Goal: Task Accomplishment & Management: Use online tool/utility

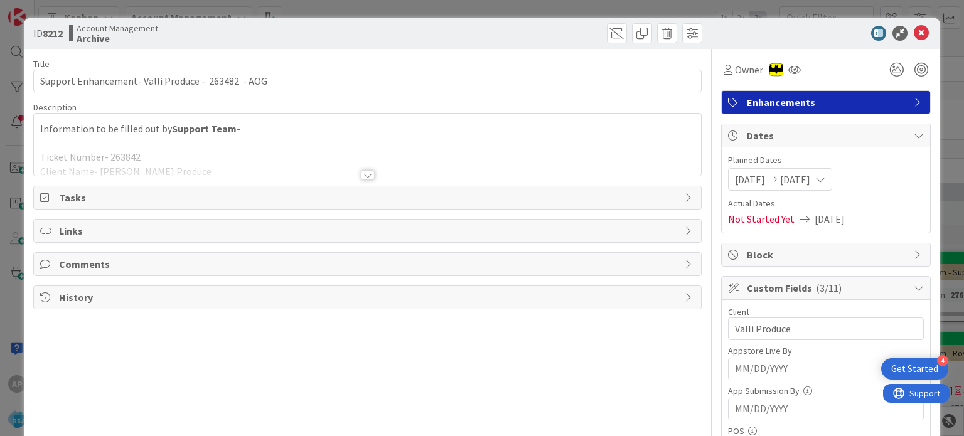
scroll to position [1549, 22]
click at [361, 171] on div at bounding box center [368, 175] width 14 height 10
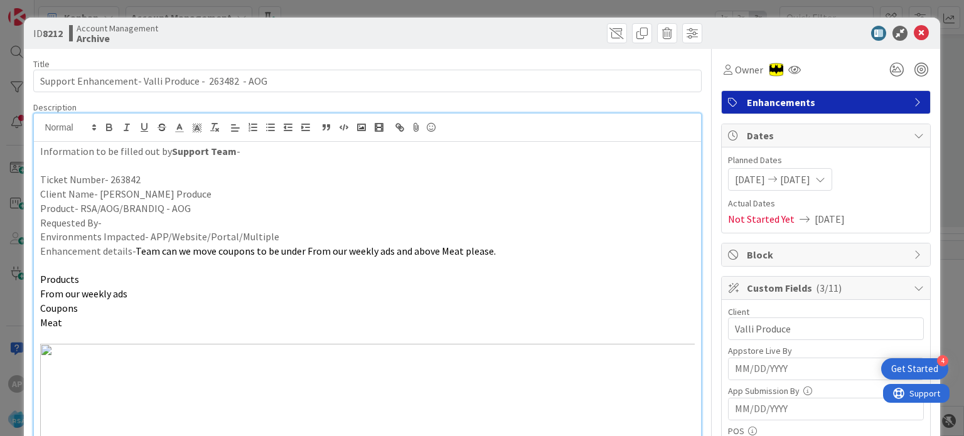
scroll to position [0, 0]
click at [913, 31] on icon at bounding box center [920, 33] width 15 height 15
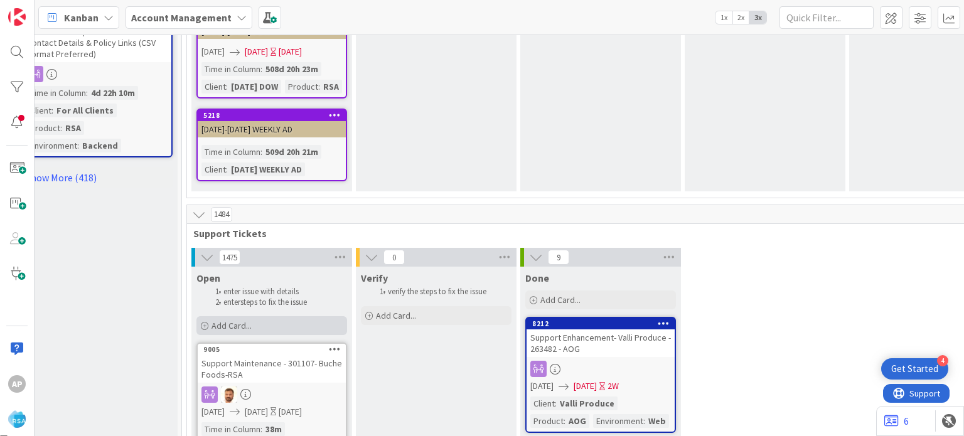
scroll to position [1585, 22]
click at [240, 319] on span "Add Card..." at bounding box center [231, 324] width 40 height 11
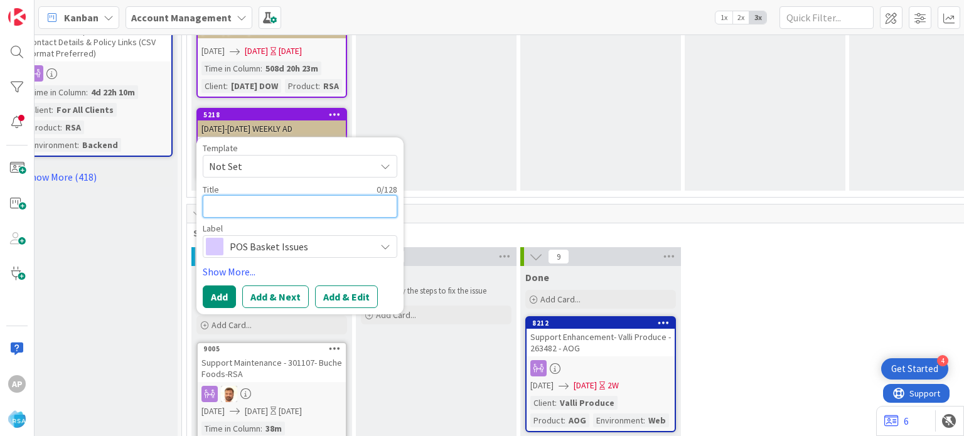
scroll to position [0, 0]
click at [349, 158] on span "Not Set" at bounding box center [287, 166] width 157 height 16
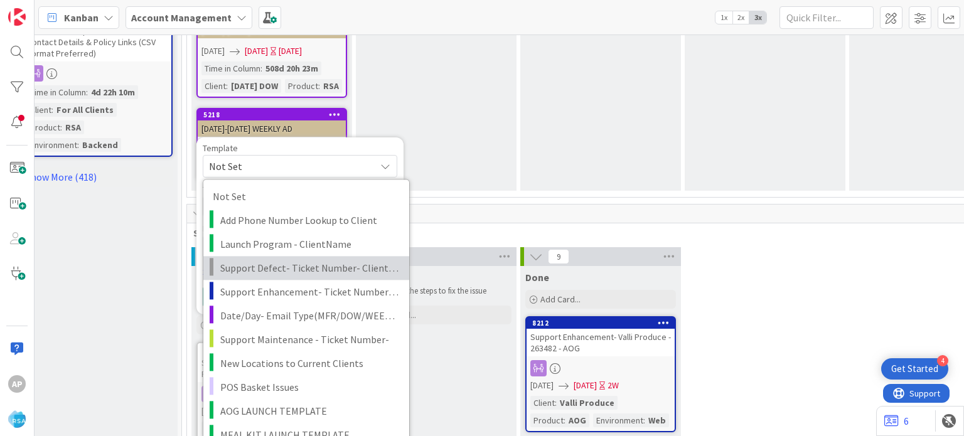
click at [299, 260] on span "Support Defect- Ticket Number- Client Name- Product Name" at bounding box center [309, 268] width 179 height 16
type textarea "x"
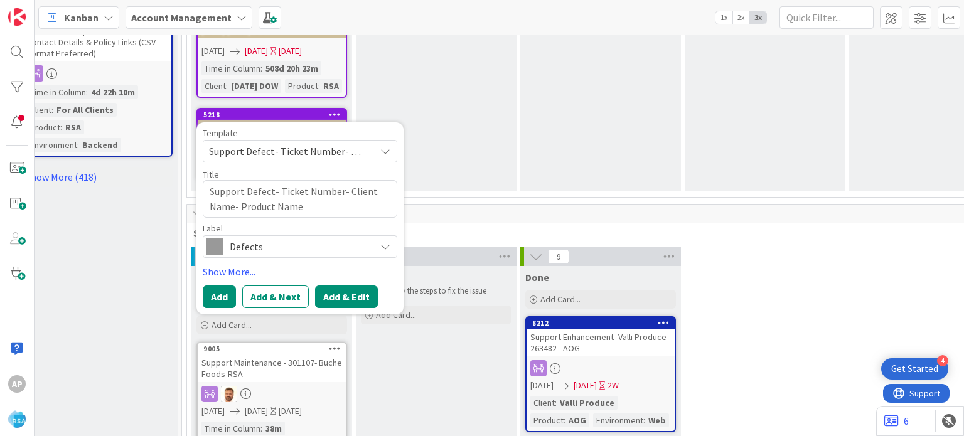
click at [331, 285] on button "Add & Edit" at bounding box center [346, 296] width 63 height 23
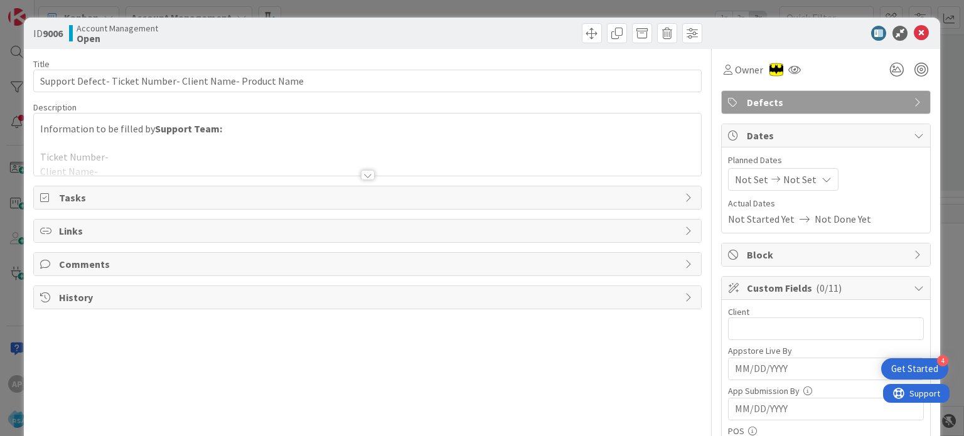
click at [362, 173] on div at bounding box center [368, 175] width 14 height 10
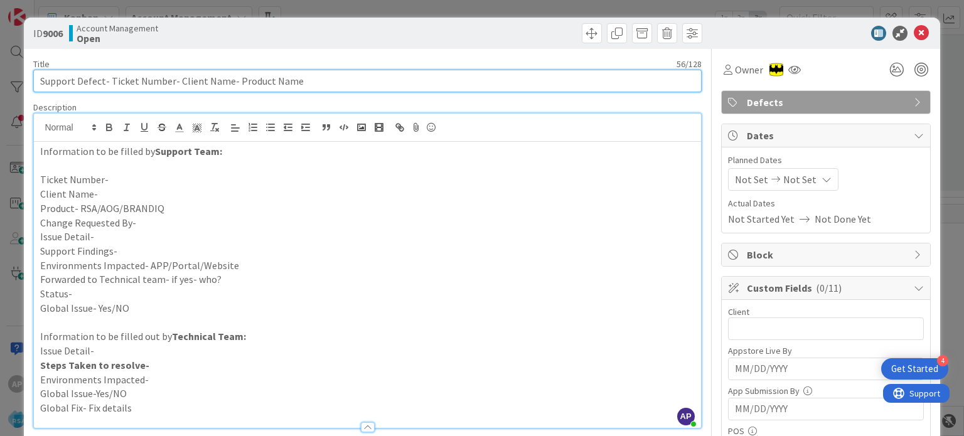
drag, startPoint x: 110, startPoint y: 80, endPoint x: 170, endPoint y: 87, distance: 60.6
click at [170, 87] on input "Support Defect- Ticket Number- Client Name- Product Name" at bounding box center [366, 81] width 667 height 23
paste input "#301125"
click at [115, 80] on input "Support Defect- #301125- Client Name- Product Name" at bounding box center [366, 81] width 667 height 23
click at [115, 80] on input "Support Defect- 301125- Client Name- Product Name" at bounding box center [366, 81] width 667 height 23
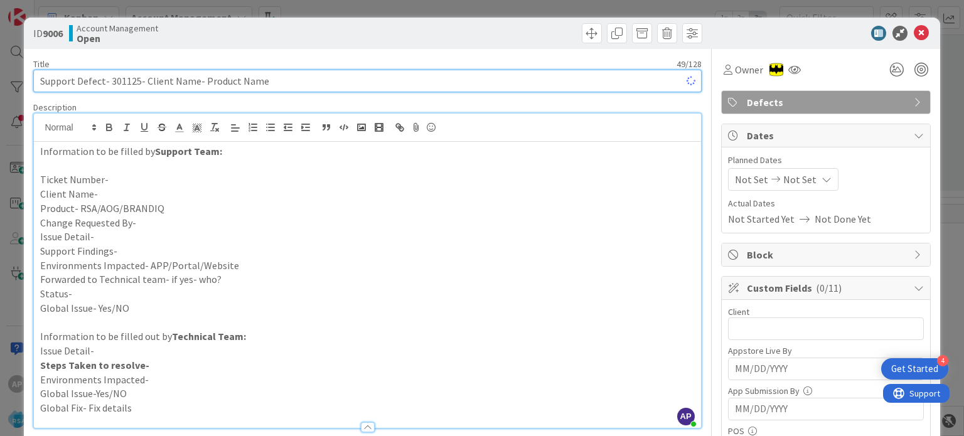
click at [115, 80] on input "Support Defect- 301125- Client Name- Product Name" at bounding box center [366, 81] width 667 height 23
type input "Support Defect- 301125- Client Name- Product Name"
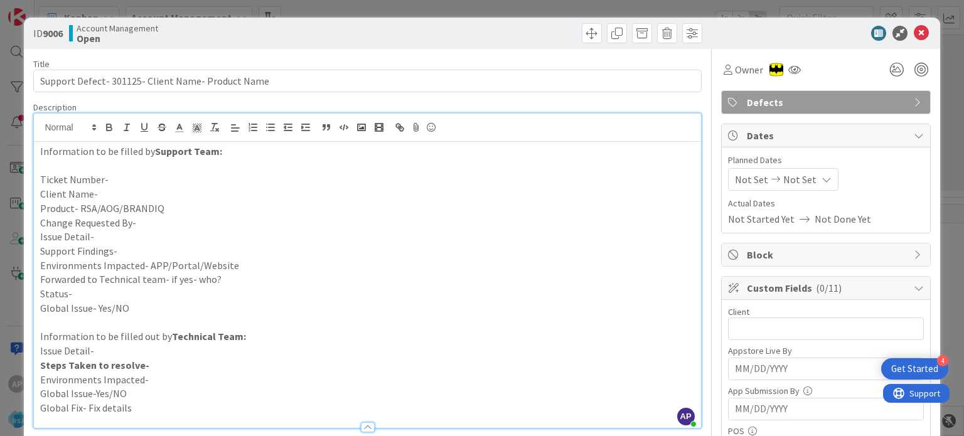
click at [125, 177] on p "Ticket Number-" at bounding box center [367, 180] width 654 height 14
paste div
click at [115, 189] on p "Client Name-" at bounding box center [367, 194] width 654 height 14
click at [109, 194] on p "Client Name-" at bounding box center [367, 194] width 654 height 14
click at [167, 211] on p "Product- RSA/AOG/BRANDIQ" at bounding box center [367, 208] width 654 height 14
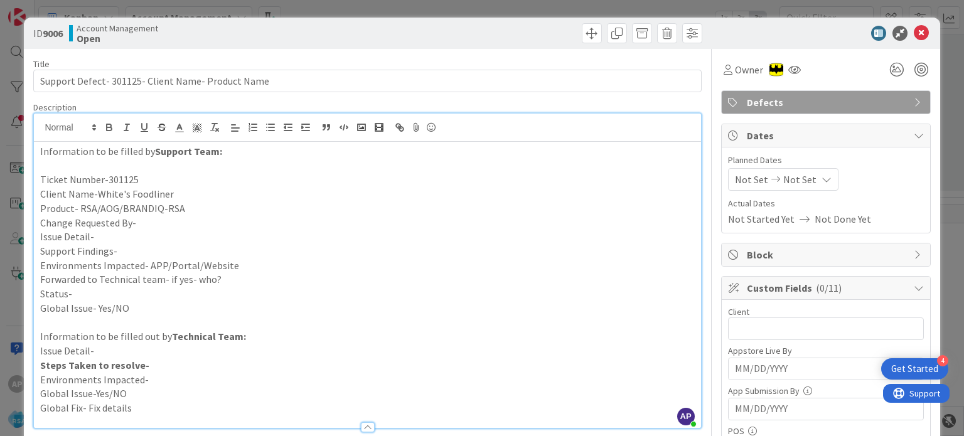
click at [156, 223] on p "Change Requested By-" at bounding box center [367, 223] width 654 height 14
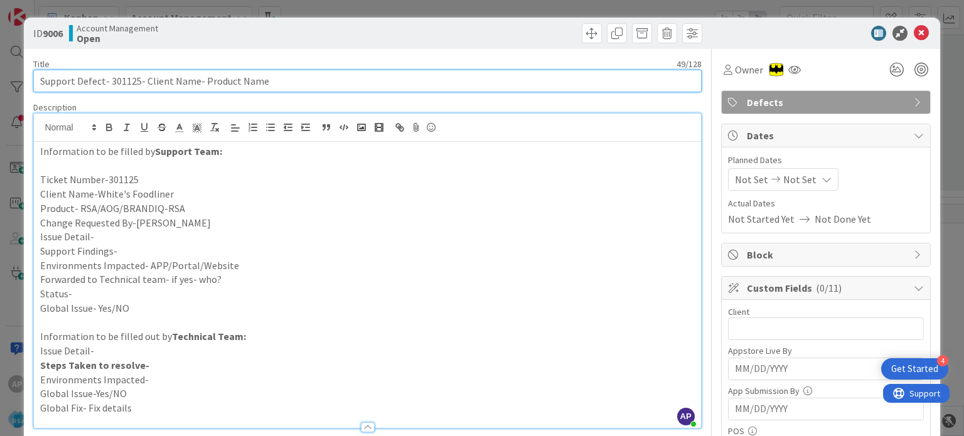
drag, startPoint x: 144, startPoint y: 80, endPoint x: 192, endPoint y: 80, distance: 48.3
click at [192, 80] on input "Support Defect- 301125- Client Name- Product Name" at bounding box center [366, 81] width 667 height 23
drag, startPoint x: 261, startPoint y: 83, endPoint x: 230, endPoint y: 80, distance: 31.0
click at [230, 80] on input "Support Defect- 301125- White's FOodliner - Product Name" at bounding box center [366, 81] width 667 height 23
type input "Support Defect- 301125- White's FOodliner -RSA"
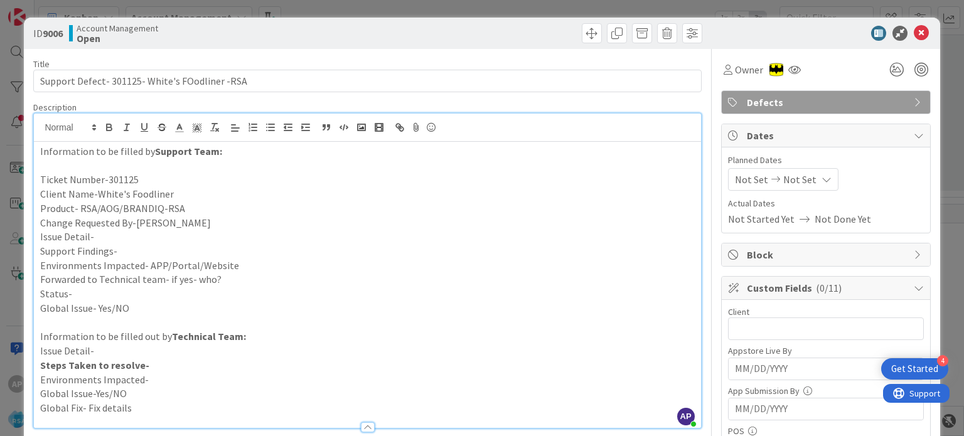
click at [121, 240] on p "Issue Detail-" at bounding box center [367, 237] width 654 height 14
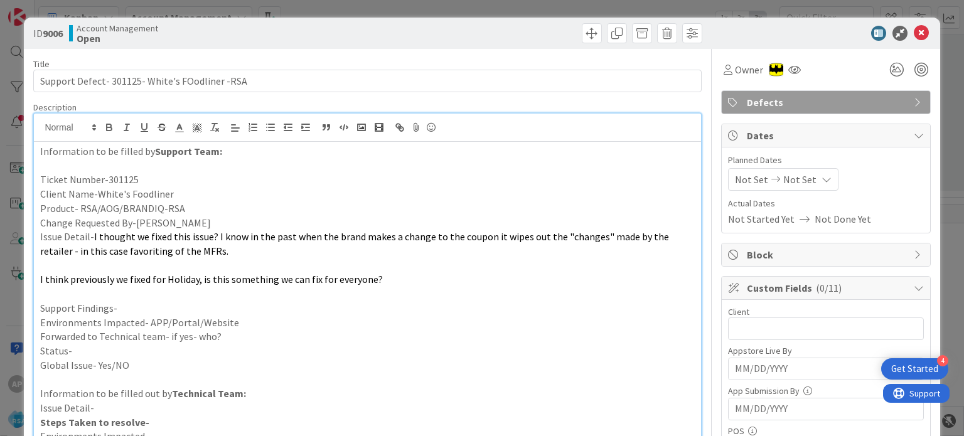
click at [127, 305] on p "Support Findings-" at bounding box center [367, 308] width 654 height 14
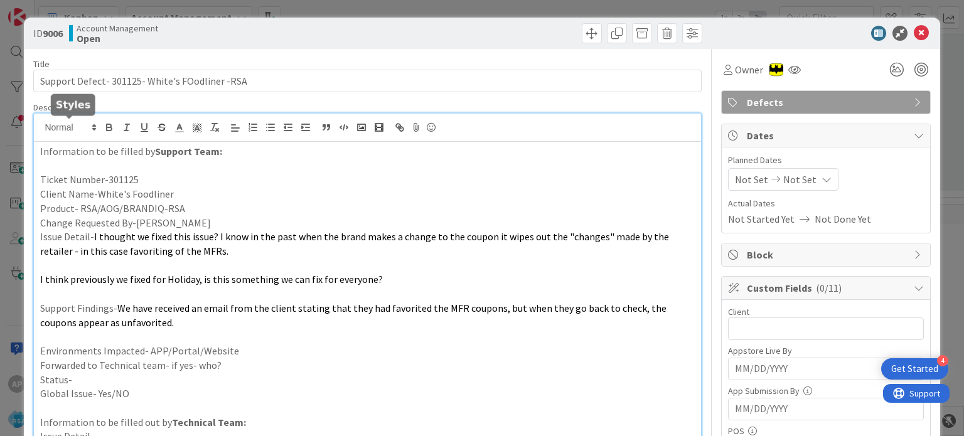
click at [243, 346] on p "Environments Impacted- APP/Portal/Website" at bounding box center [367, 351] width 654 height 14
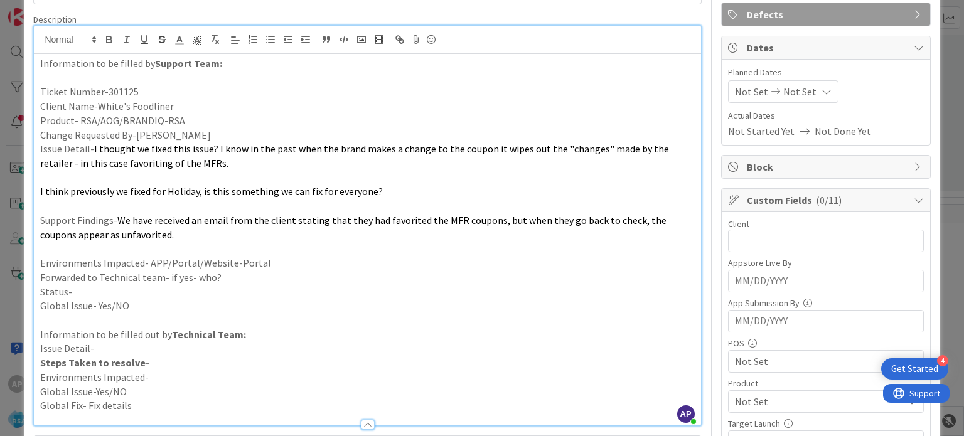
scroll to position [93, 0]
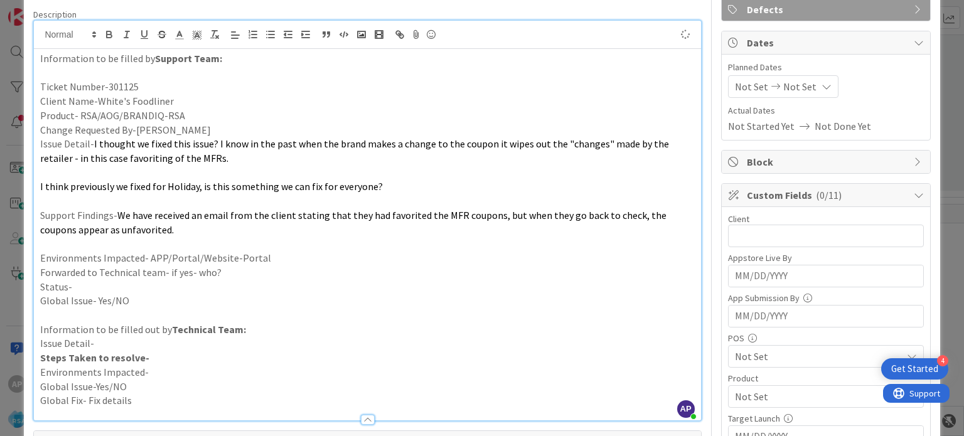
click at [234, 273] on p "Forwarded to Technical team- if yes- who?" at bounding box center [367, 272] width 654 height 14
click at [145, 285] on p "Status-" at bounding box center [367, 287] width 654 height 14
click at [790, 231] on input "text" at bounding box center [826, 236] width 196 height 23
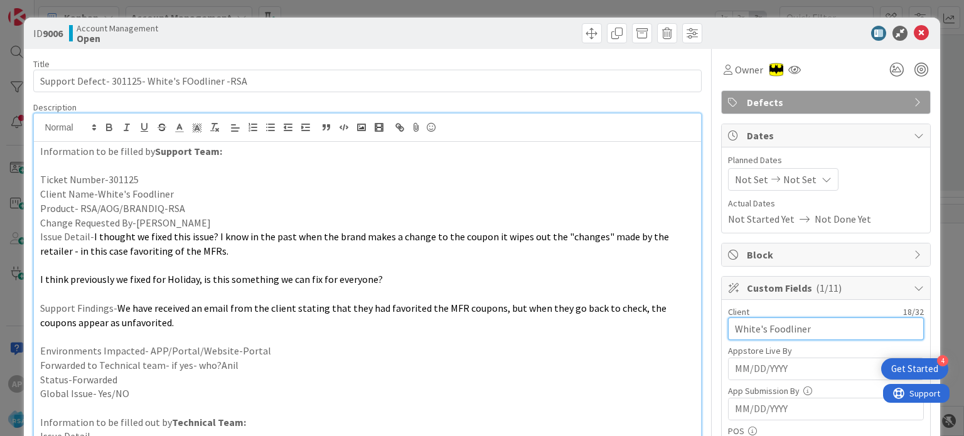
scroll to position [0, 0]
type input "White's Foodliner"
click at [745, 173] on span "Not Set" at bounding box center [751, 179] width 33 height 15
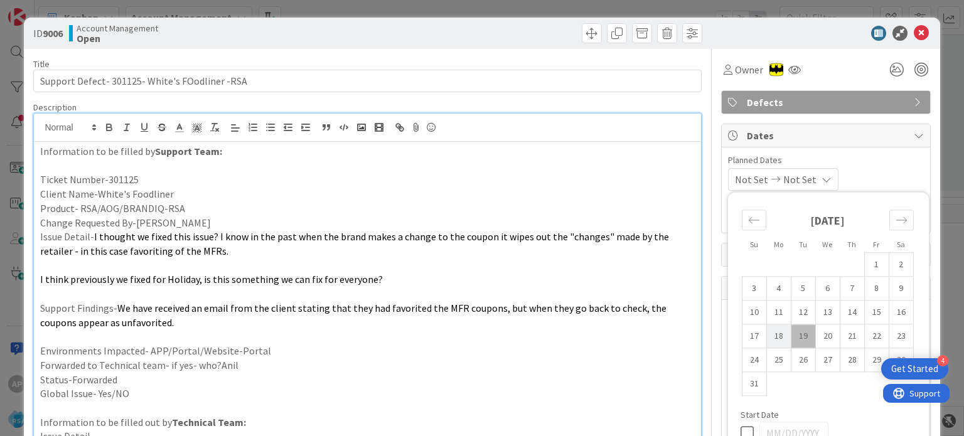
click at [772, 337] on td "18" at bounding box center [778, 336] width 24 height 24
type input "[DATE]"
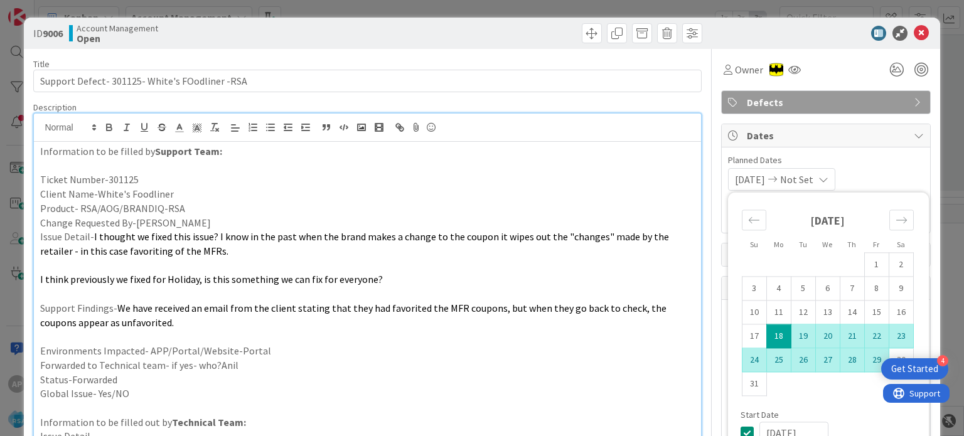
click at [864, 359] on td "29" at bounding box center [876, 360] width 24 height 24
type input "[DATE]"
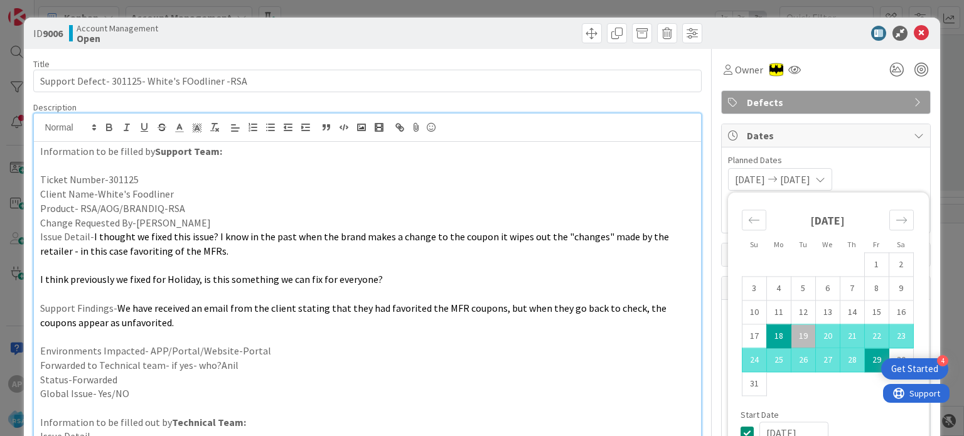
click at [622, 354] on p "Environments Impacted- APP/Portal/Website-Portal" at bounding box center [367, 351] width 654 height 14
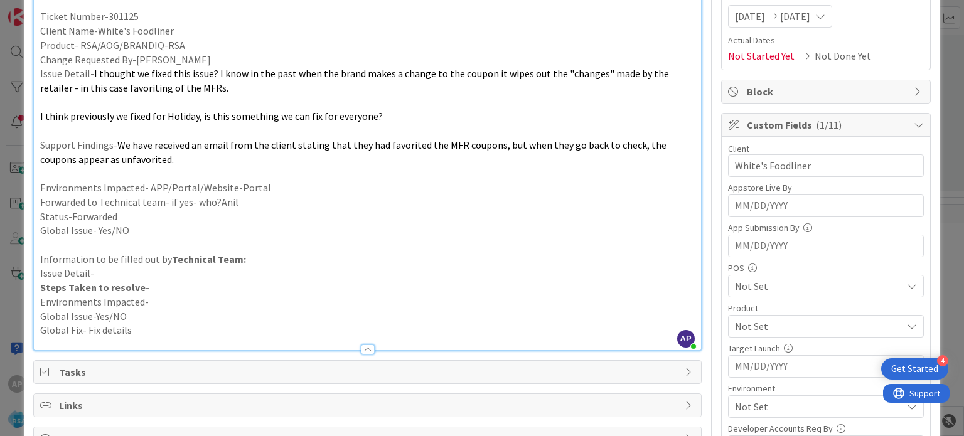
scroll to position [213, 0]
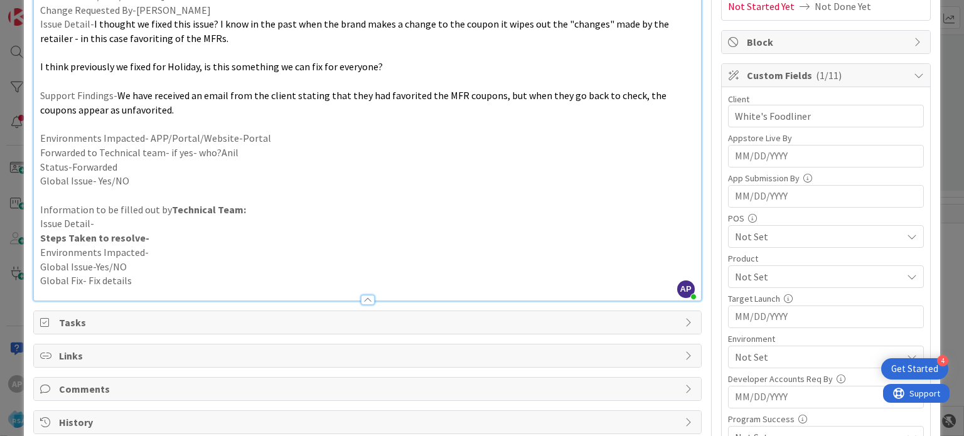
click at [755, 269] on span "Not Set" at bounding box center [818, 276] width 167 height 15
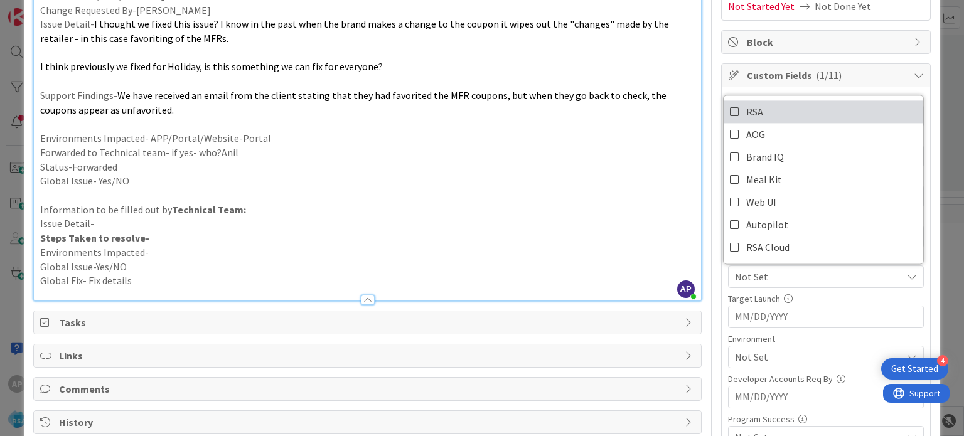
click at [730, 109] on icon at bounding box center [735, 111] width 10 height 19
click at [586, 196] on p at bounding box center [367, 195] width 654 height 14
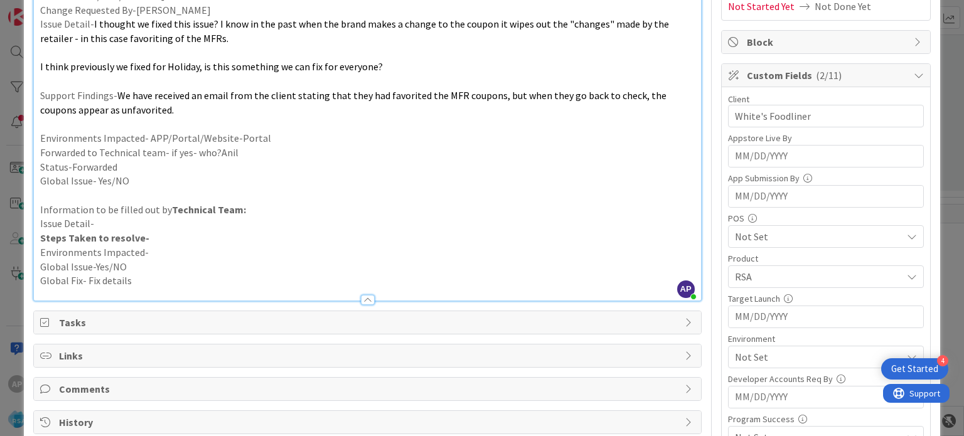
scroll to position [326, 0]
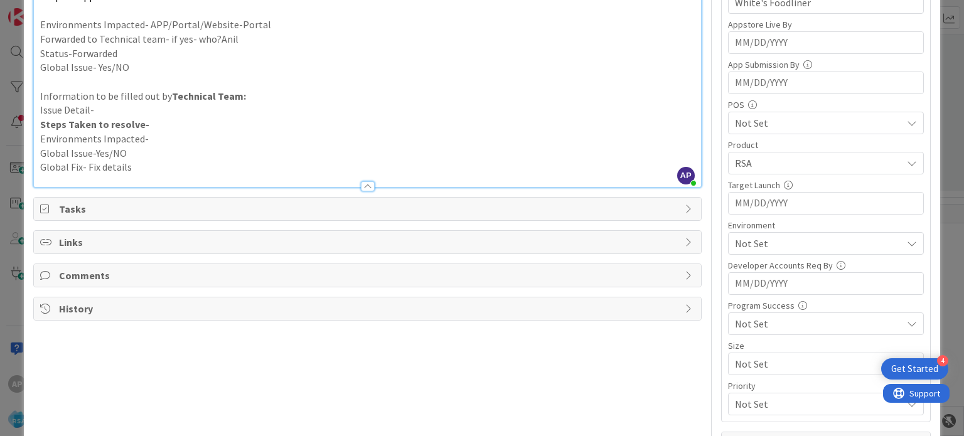
click at [738, 237] on span "Not Set" at bounding box center [818, 243] width 167 height 15
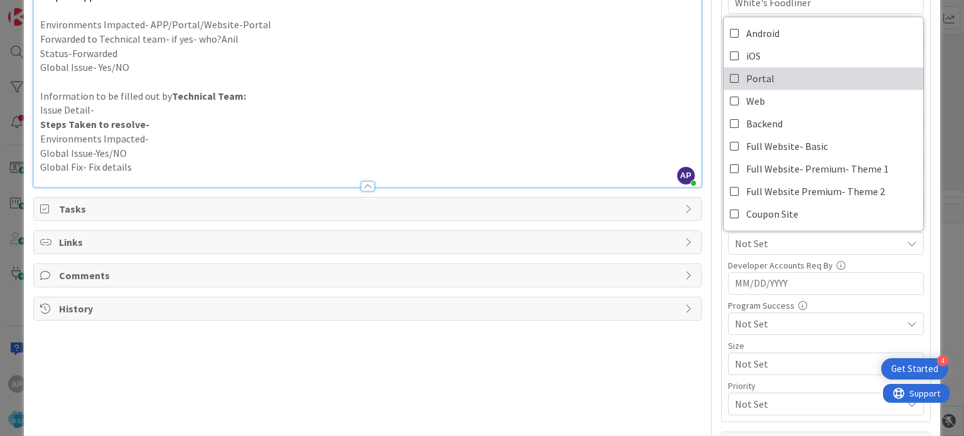
click at [730, 73] on icon at bounding box center [735, 78] width 10 height 19
click at [627, 115] on p "Issue Detail-" at bounding box center [367, 110] width 654 height 14
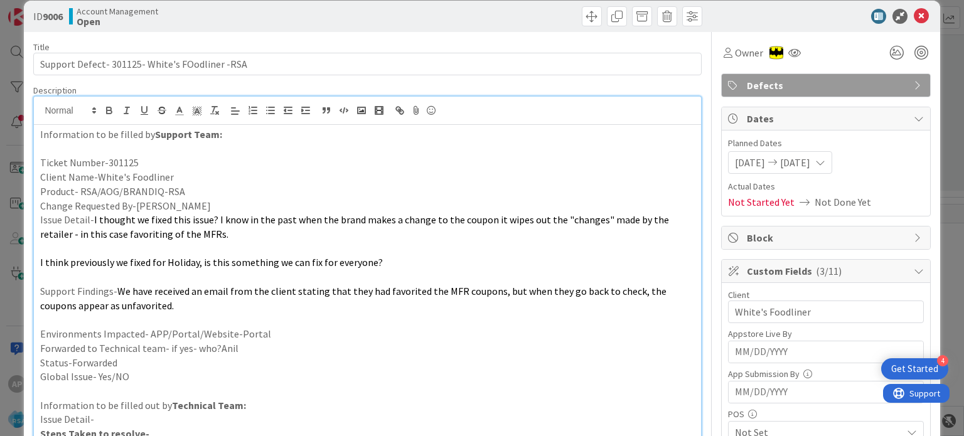
scroll to position [0, 0]
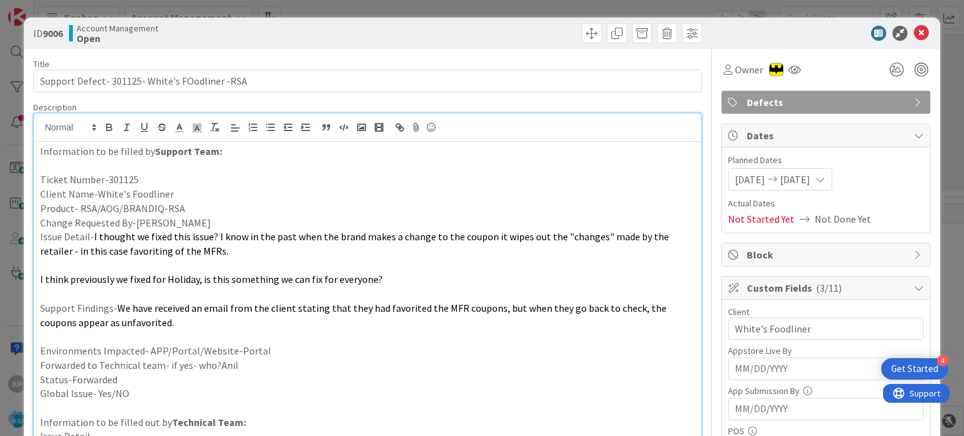
click at [124, 176] on p "Ticket Number-301125" at bounding box center [367, 180] width 654 height 14
copy p "301125"
